Goal: Find contact information: Find contact information

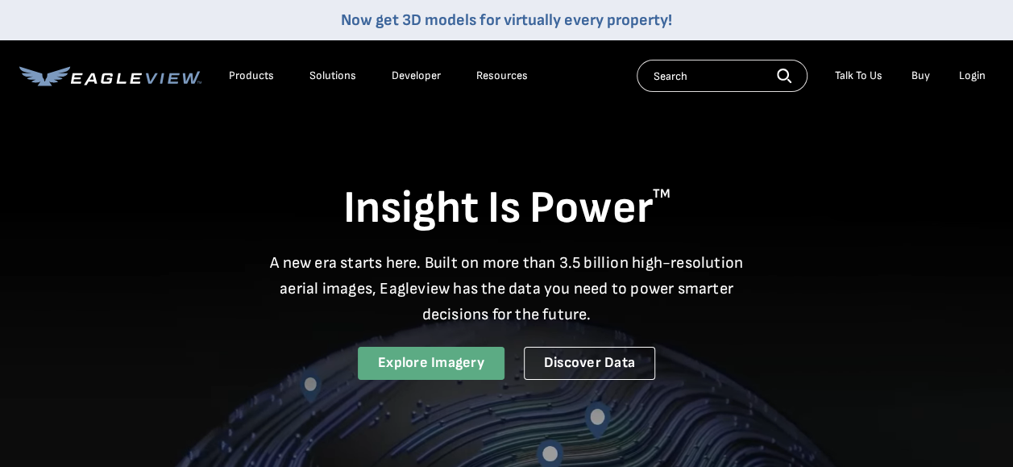
click at [403, 360] on link "Explore Imagery" at bounding box center [431, 363] width 147 height 33
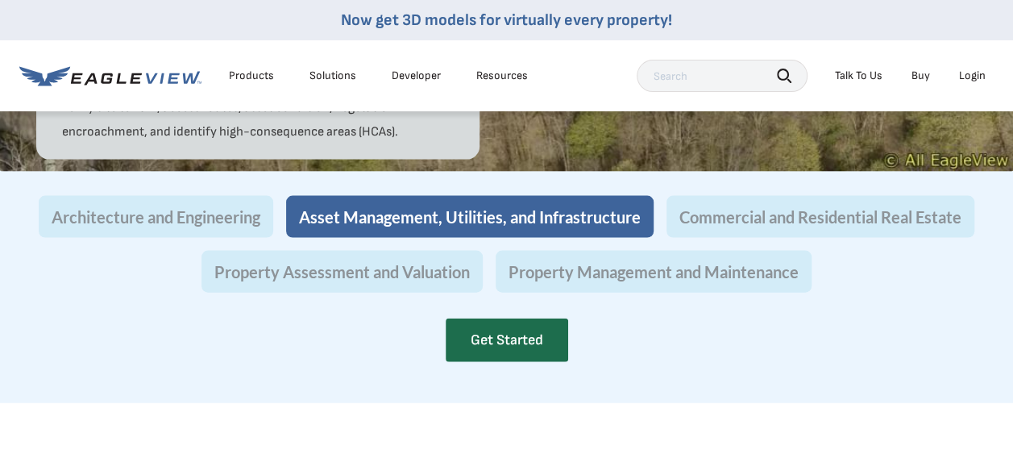
scroll to position [1674, 0]
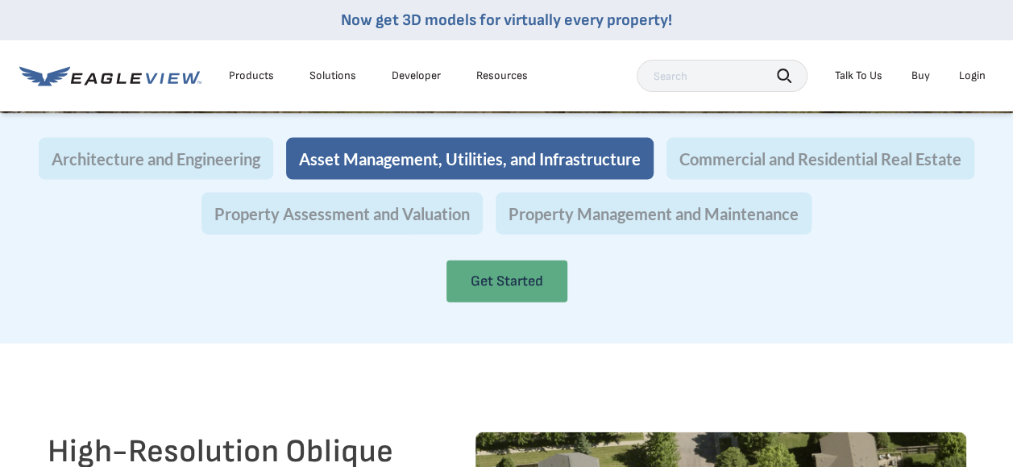
click at [489, 302] on link "Get Started" at bounding box center [507, 281] width 121 height 42
